Goal: Task Accomplishment & Management: Use online tool/utility

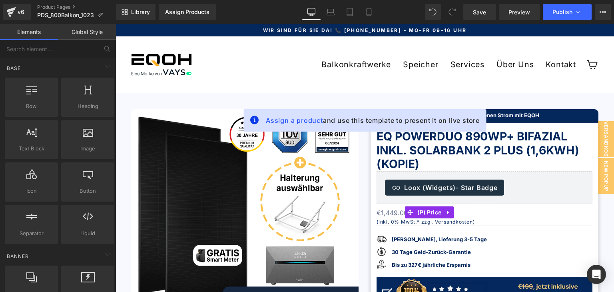
click at [385, 48] on div "Balkonkraftwerke Fassaden Komplettsets Balkon Komplettsets Garten Komplettsets …" at bounding box center [387, 64] width 391 height 33
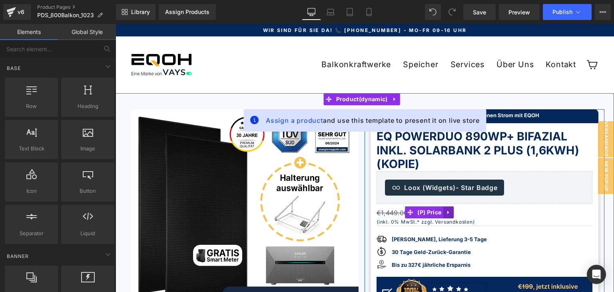
click at [446, 212] on icon at bounding box center [449, 213] width 6 height 6
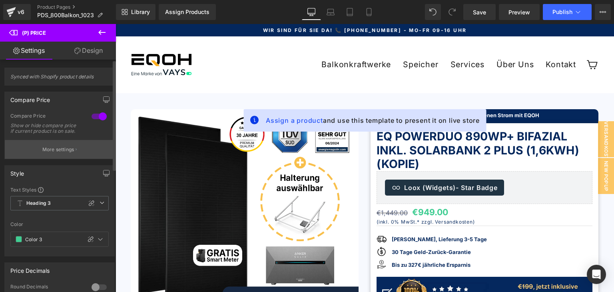
click at [54, 153] on p "More settings" at bounding box center [58, 149] width 32 height 7
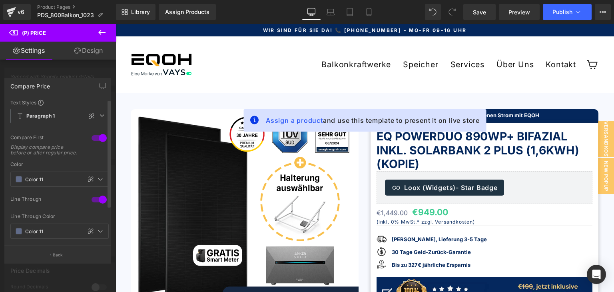
click at [90, 138] on div at bounding box center [99, 138] width 19 height 13
click at [100, 138] on div at bounding box center [99, 138] width 19 height 13
click at [100, 34] on icon at bounding box center [101, 32] width 7 height 5
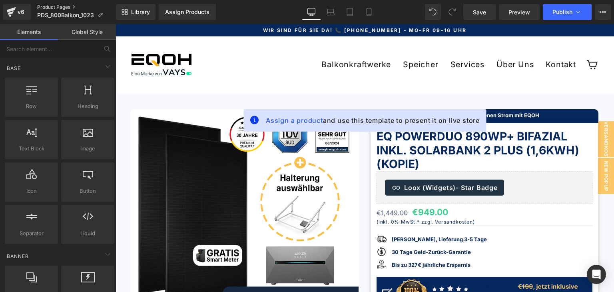
click at [73, 7] on link "Product Pages" at bounding box center [76, 7] width 79 height 6
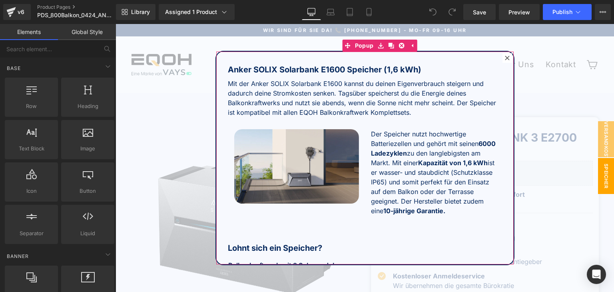
click at [505, 60] on icon at bounding box center [507, 58] width 5 height 5
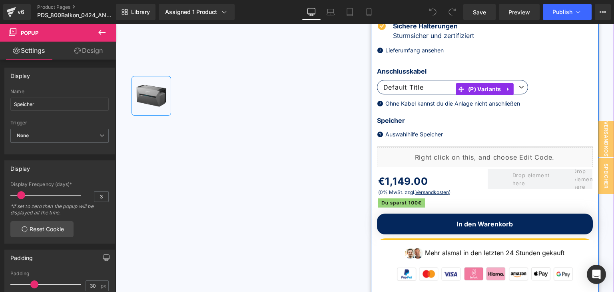
scroll to position [280, 0]
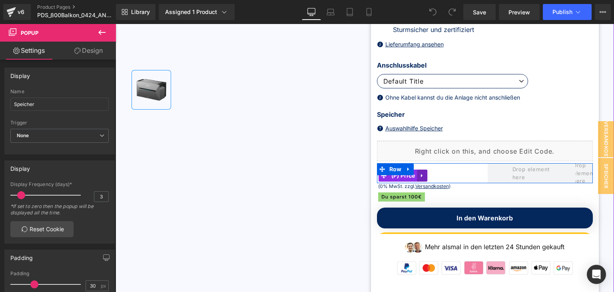
click at [419, 176] on icon at bounding box center [422, 175] width 6 height 6
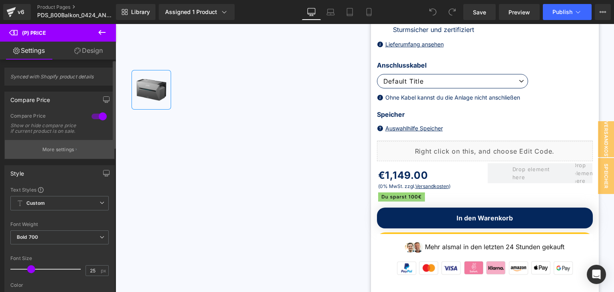
click at [58, 153] on p "More settings" at bounding box center [58, 149] width 32 height 7
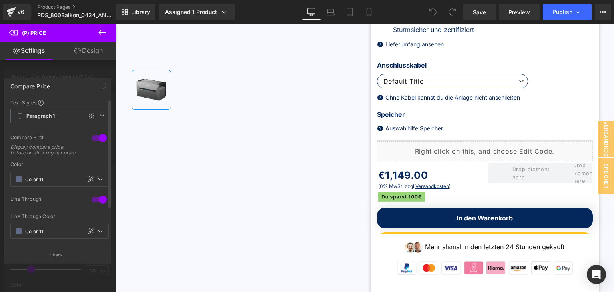
click at [92, 139] on div at bounding box center [99, 138] width 19 height 13
click at [102, 138] on div at bounding box center [99, 138] width 19 height 13
click at [92, 205] on div at bounding box center [99, 199] width 19 height 13
click at [100, 204] on div at bounding box center [99, 199] width 19 height 13
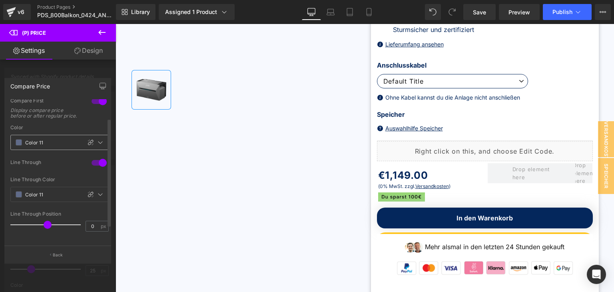
scroll to position [48, 0]
click at [93, 221] on input "0" at bounding box center [93, 226] width 14 height 10
type input "9"
type input "2"
type input "0"
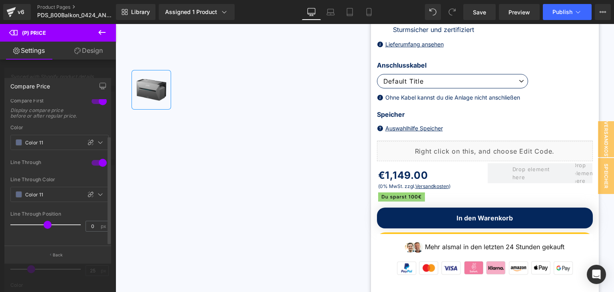
click at [86, 211] on div "Line Through Position" at bounding box center [59, 214] width 98 height 6
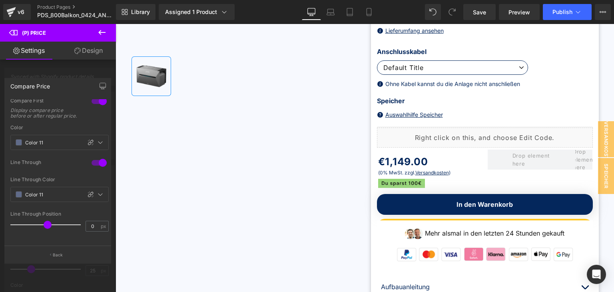
scroll to position [280, 0]
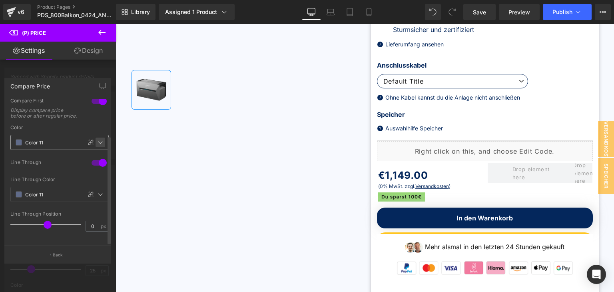
click at [99, 139] on icon at bounding box center [100, 142] width 6 height 6
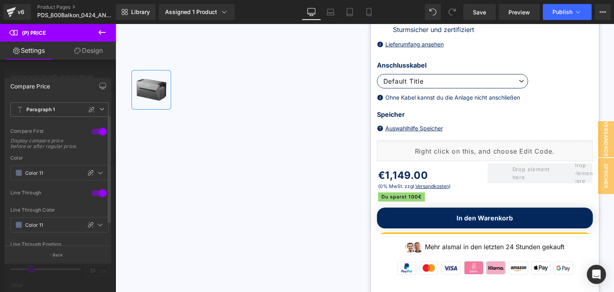
scroll to position [0, 0]
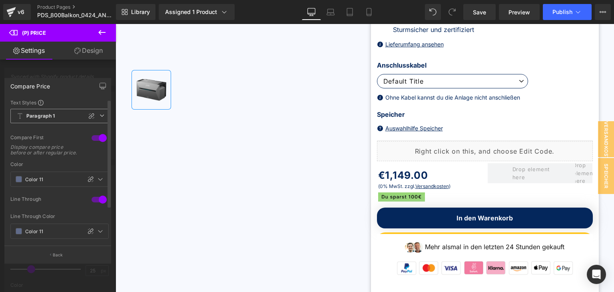
click at [100, 117] on icon at bounding box center [102, 115] width 5 height 5
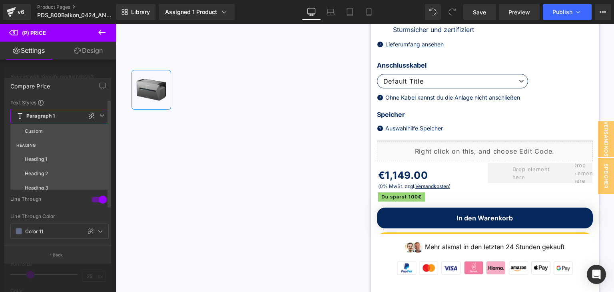
click at [100, 117] on icon at bounding box center [102, 115] width 5 height 5
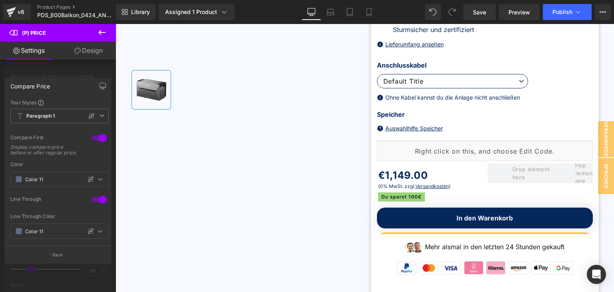
click at [91, 51] on link "Design" at bounding box center [89, 51] width 58 height 18
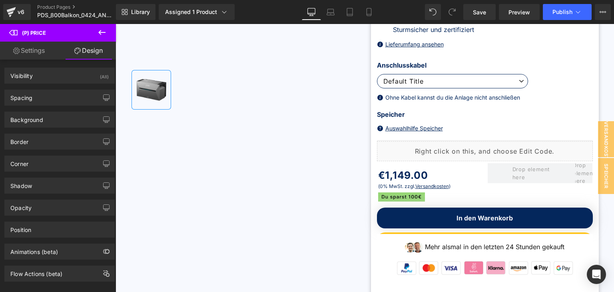
click at [101, 31] on icon at bounding box center [102, 33] width 10 height 10
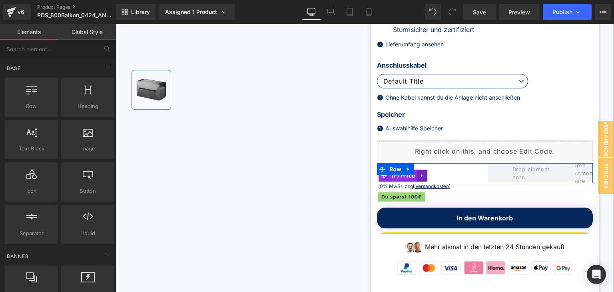
click at [422, 177] on icon at bounding box center [422, 175] width 6 height 6
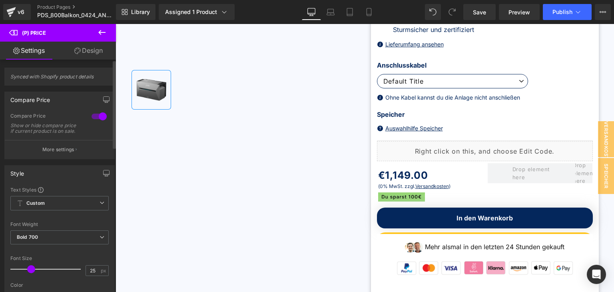
click at [93, 117] on div at bounding box center [99, 116] width 19 height 13
click at [101, 118] on div at bounding box center [99, 116] width 19 height 13
click at [72, 153] on p "More settings" at bounding box center [58, 149] width 32 height 7
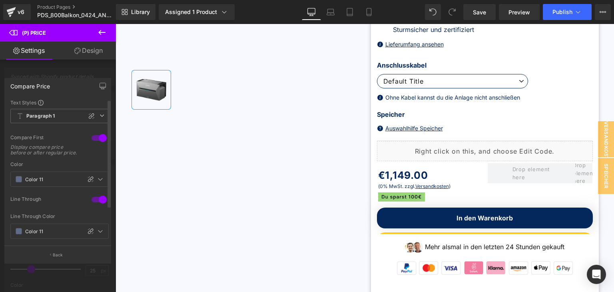
click at [92, 137] on div at bounding box center [99, 138] width 19 height 13
click at [100, 138] on div at bounding box center [99, 138] width 19 height 13
click at [102, 33] on icon at bounding box center [102, 33] width 10 height 10
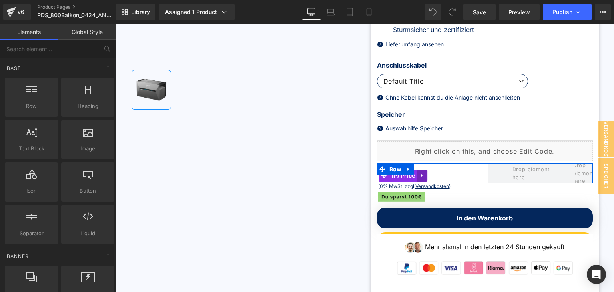
click at [419, 178] on icon at bounding box center [422, 175] width 6 height 6
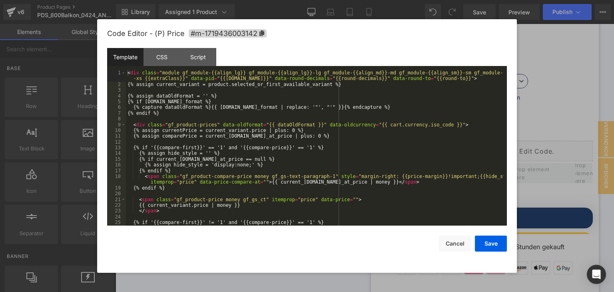
click at [404, 0] on div "You are previewing how the will restyle your page. You can not edit Elements in…" at bounding box center [307, 0] width 614 height 0
click at [452, 245] on button "Cancel" at bounding box center [455, 244] width 32 height 16
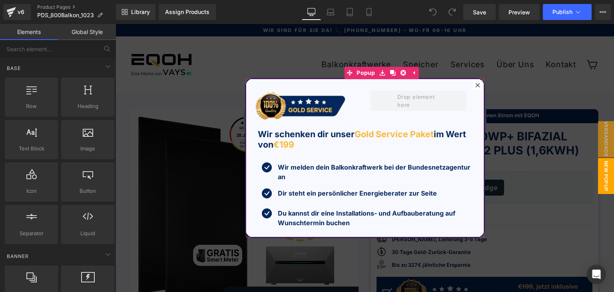
click at [477, 84] on icon at bounding box center [477, 85] width 5 height 5
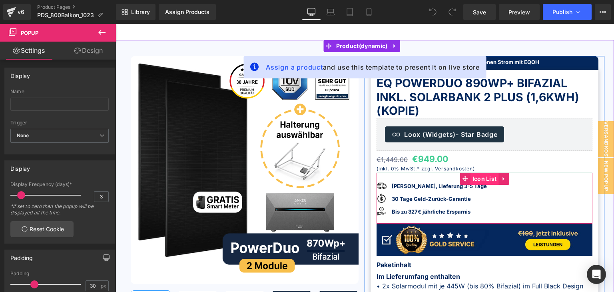
scroll to position [40, 0]
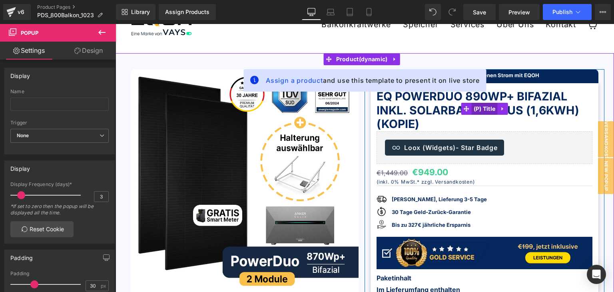
click at [484, 109] on span "(P) Title" at bounding box center [485, 109] width 26 height 12
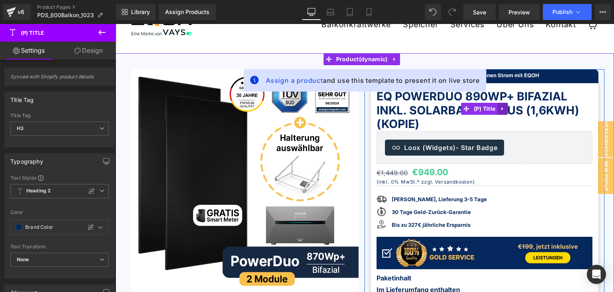
click at [500, 110] on icon at bounding box center [503, 109] width 6 height 6
click at [472, 108] on span "(P) Title" at bounding box center [485, 109] width 26 height 12
click at [501, 109] on icon at bounding box center [503, 109] width 6 height 6
click at [411, 100] on link "EQ PowerDuo 890Wp+ Bifazial inkl. Solarbank 2 Plus (1,6kWh) (Kopie)" at bounding box center [485, 108] width 216 height 44
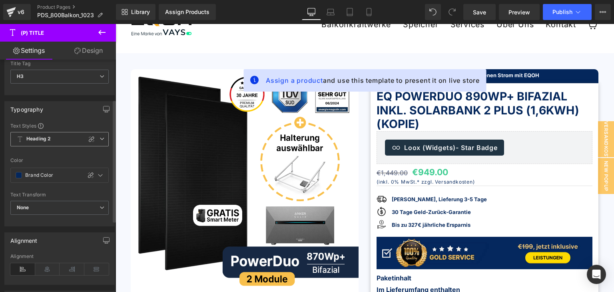
scroll to position [50, 0]
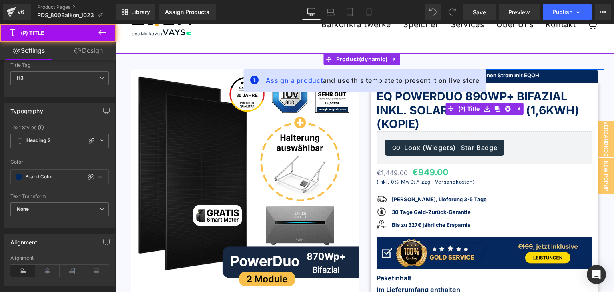
click at [413, 123] on link "EQ PowerDuo 890Wp+ Bifazial inkl. Solarbank 2 Plus (1,6kWh) (Kopie)" at bounding box center [485, 108] width 216 height 44
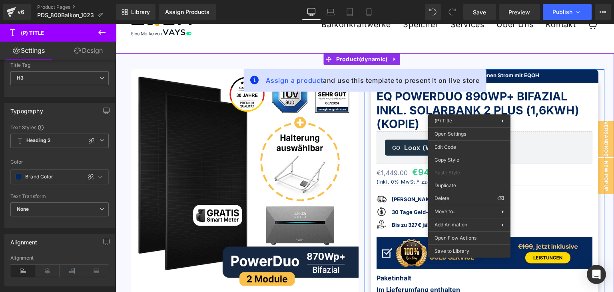
click at [394, 109] on link "EQ PowerDuo 890Wp+ Bifazial inkl. Solarbank 2 Plus (1,6kWh) (Kopie)" at bounding box center [485, 108] width 216 height 44
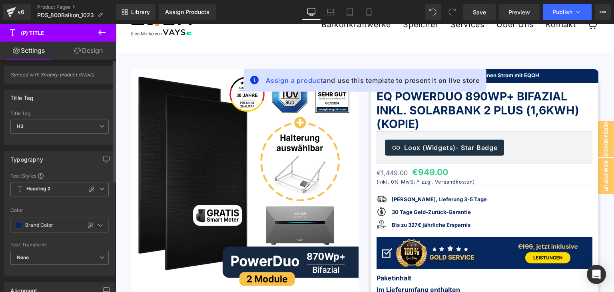
scroll to position [0, 0]
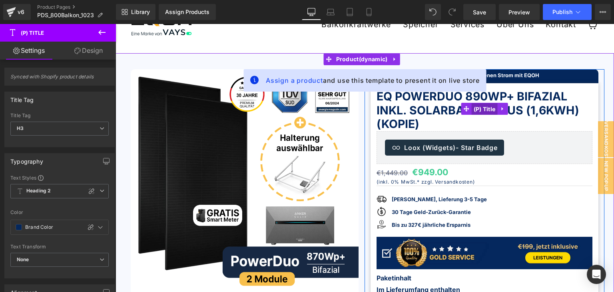
click at [467, 109] on link "(P) Title" at bounding box center [479, 109] width 36 height 12
click at [421, 100] on link "EQ PowerDuo 890Wp+ Bifazial inkl. Solarbank 2 Plus (1,6kWh) (Kopie)" at bounding box center [485, 108] width 216 height 44
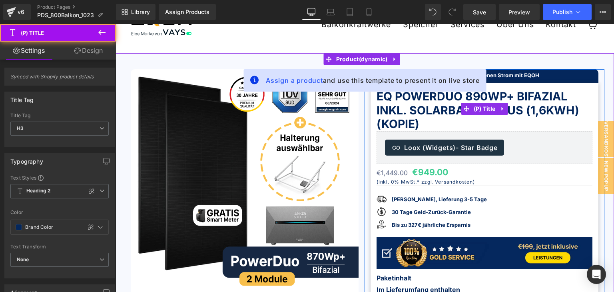
click at [421, 100] on link "EQ PowerDuo 890Wp+ Bifazial inkl. Solarbank 2 Plus (1,6kWh) (Kopie)" at bounding box center [485, 108] width 216 height 44
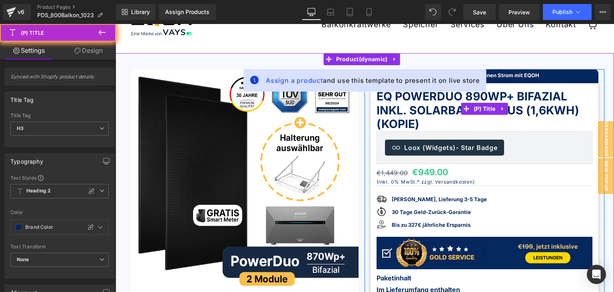
click at [421, 100] on link "EQ PowerDuo 890Wp+ Bifazial inkl. Solarbank 2 Plus (1,6kWh) (Kopie)" at bounding box center [485, 108] width 216 height 44
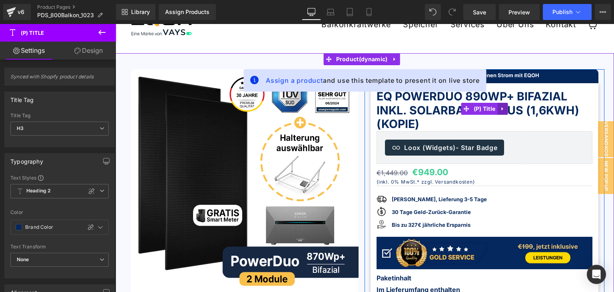
click at [500, 107] on icon at bounding box center [503, 109] width 6 height 6
